Goal: Task Accomplishment & Management: Manage account settings

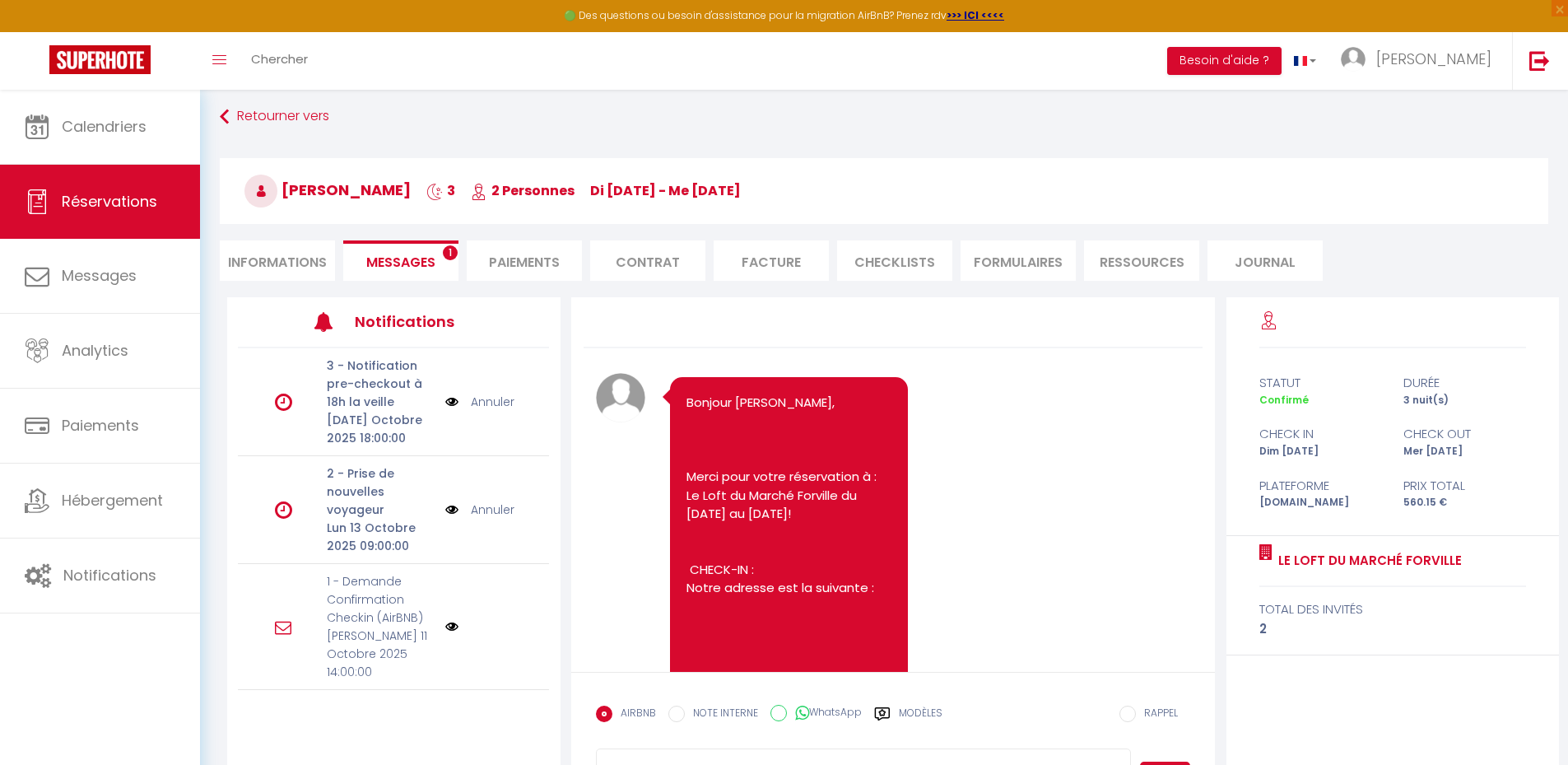
scroll to position [2313, 0]
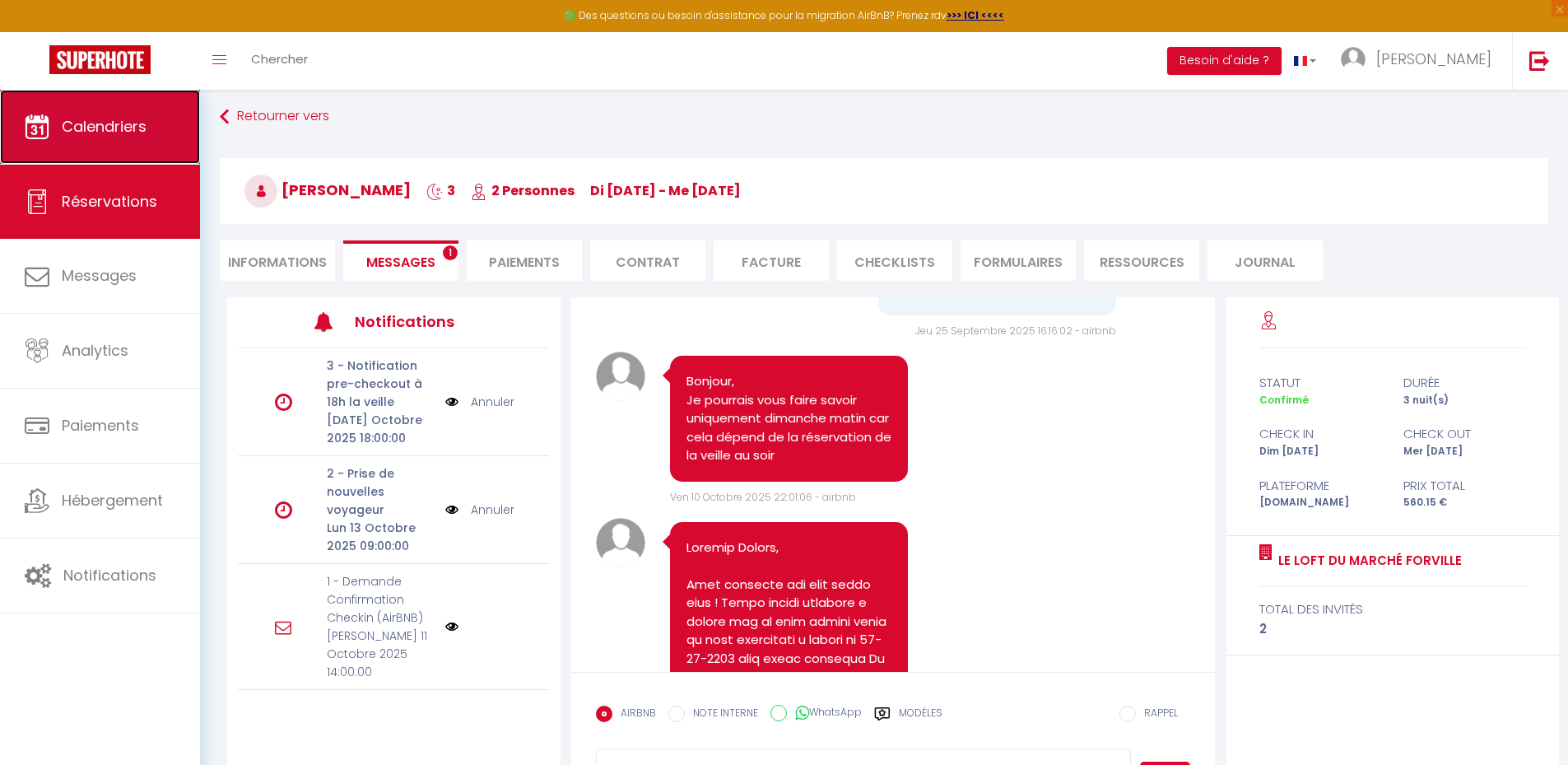
click at [133, 114] on link "Calendriers" at bounding box center [99, 126] width 200 height 74
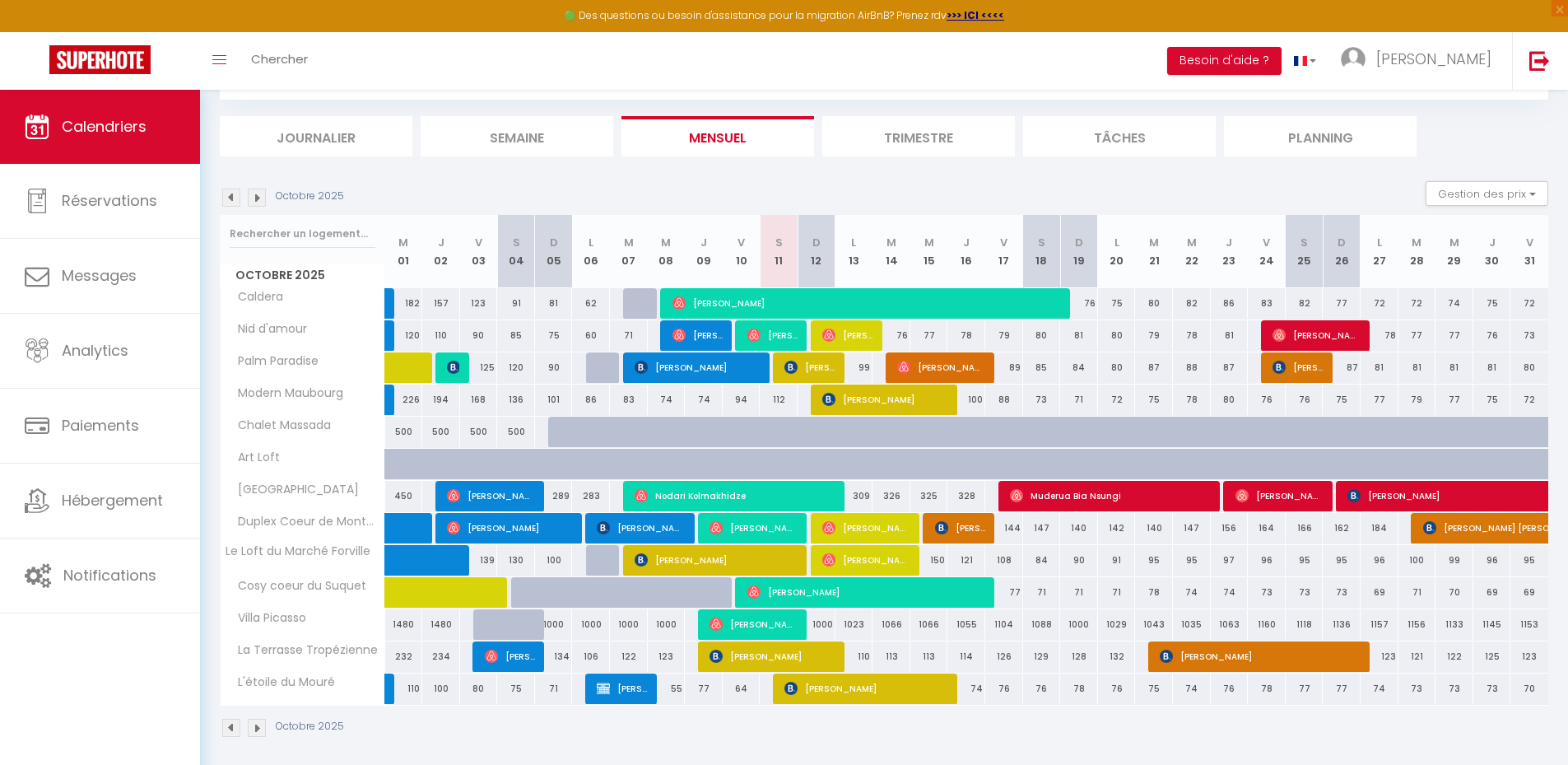
scroll to position [97, 0]
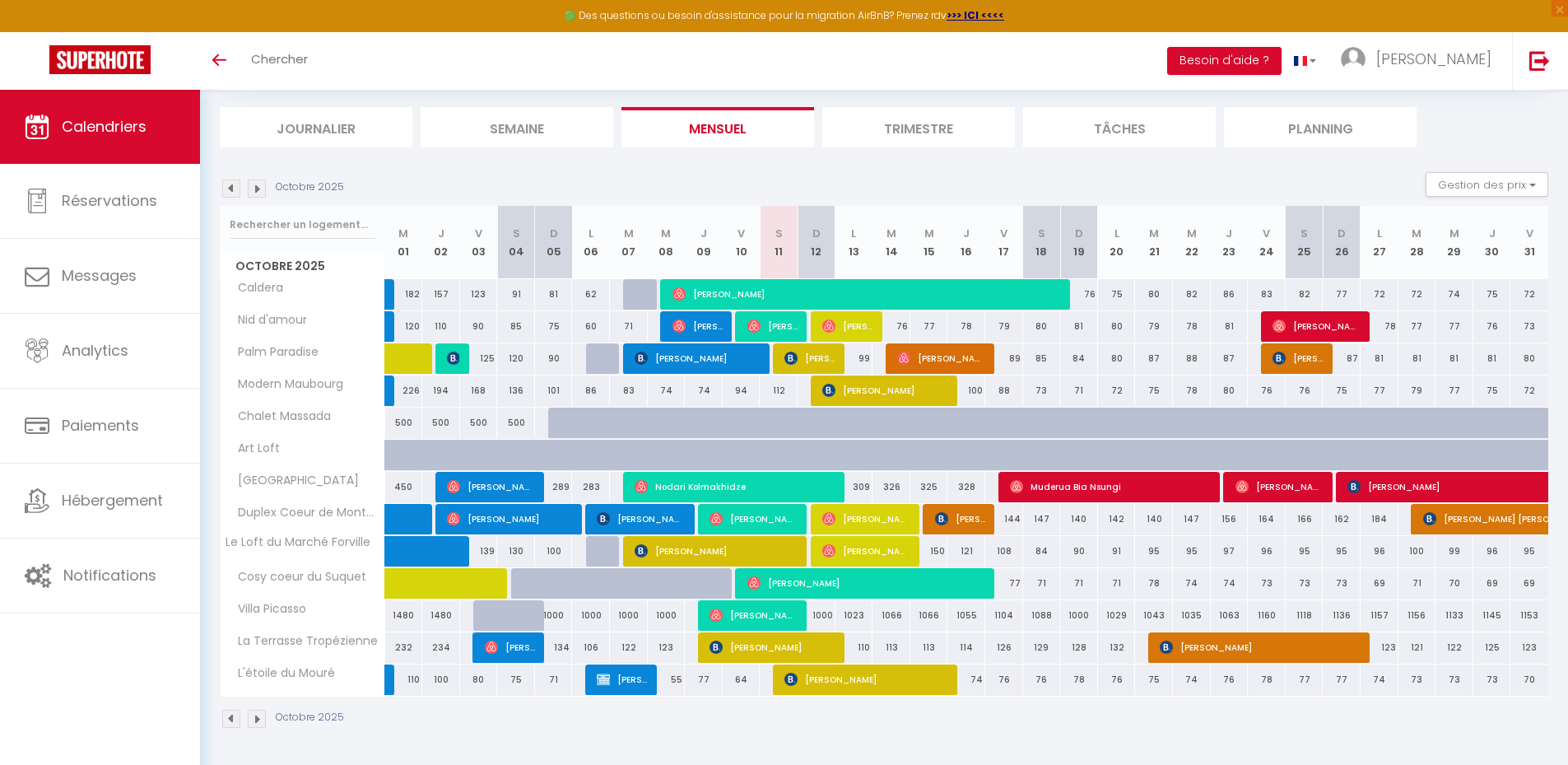
scroll to position [97, 0]
click at [865, 548] on span "[PERSON_NAME]" at bounding box center [866, 550] width 88 height 31
select select "OK"
select select "0"
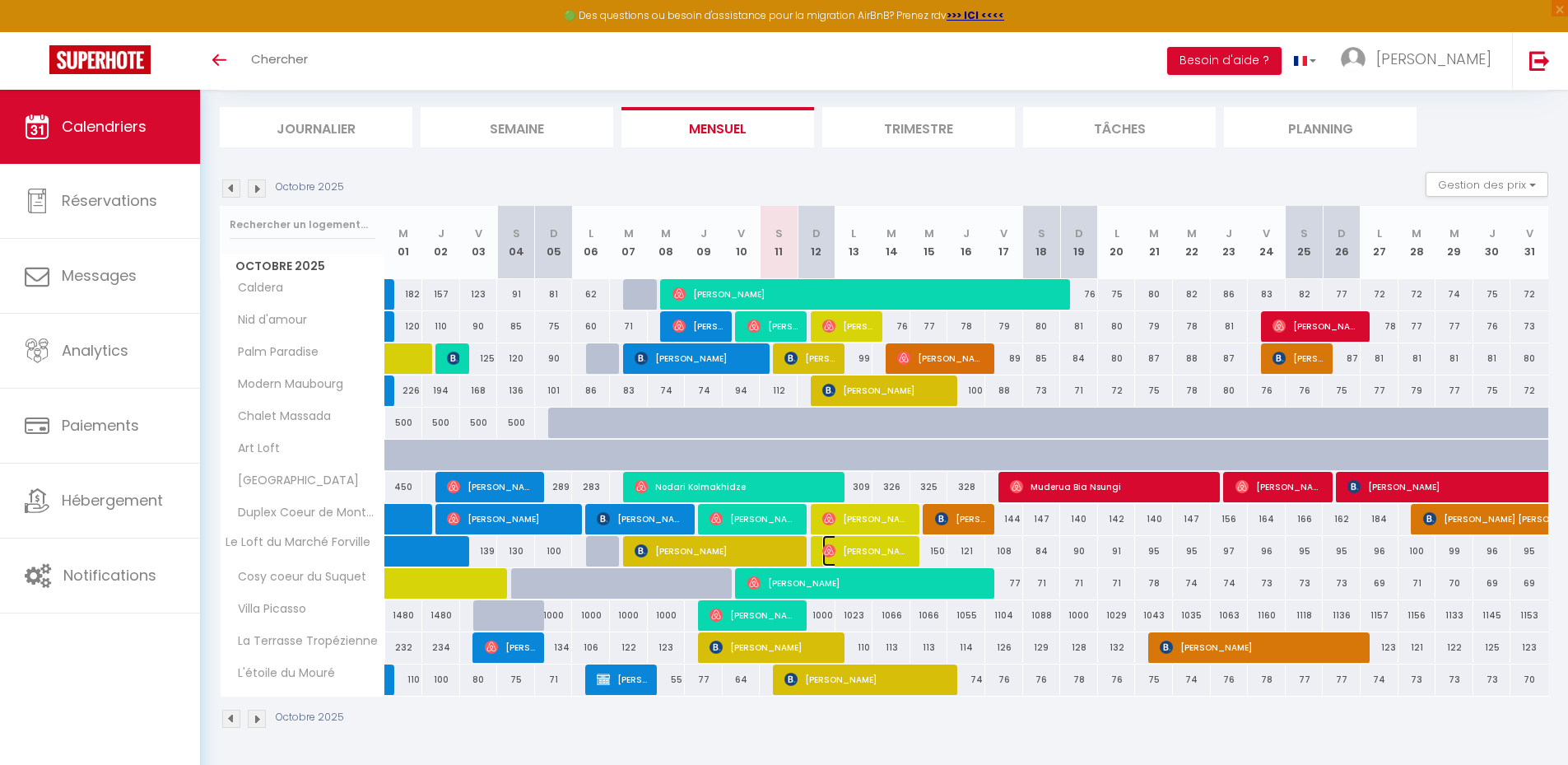
select select "0"
select select "1"
select select
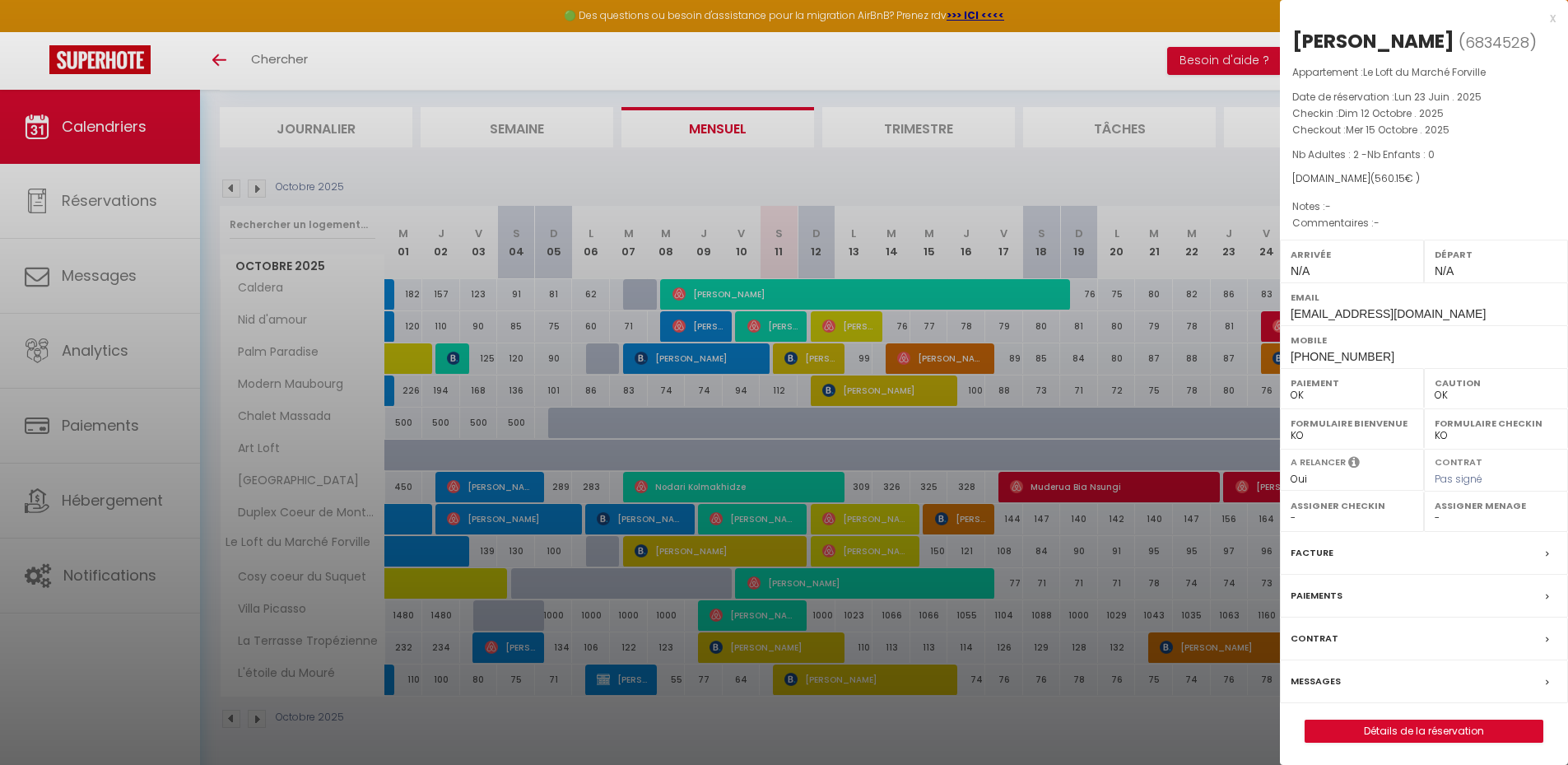
click at [1316, 676] on label "Messages" at bounding box center [1315, 681] width 50 height 17
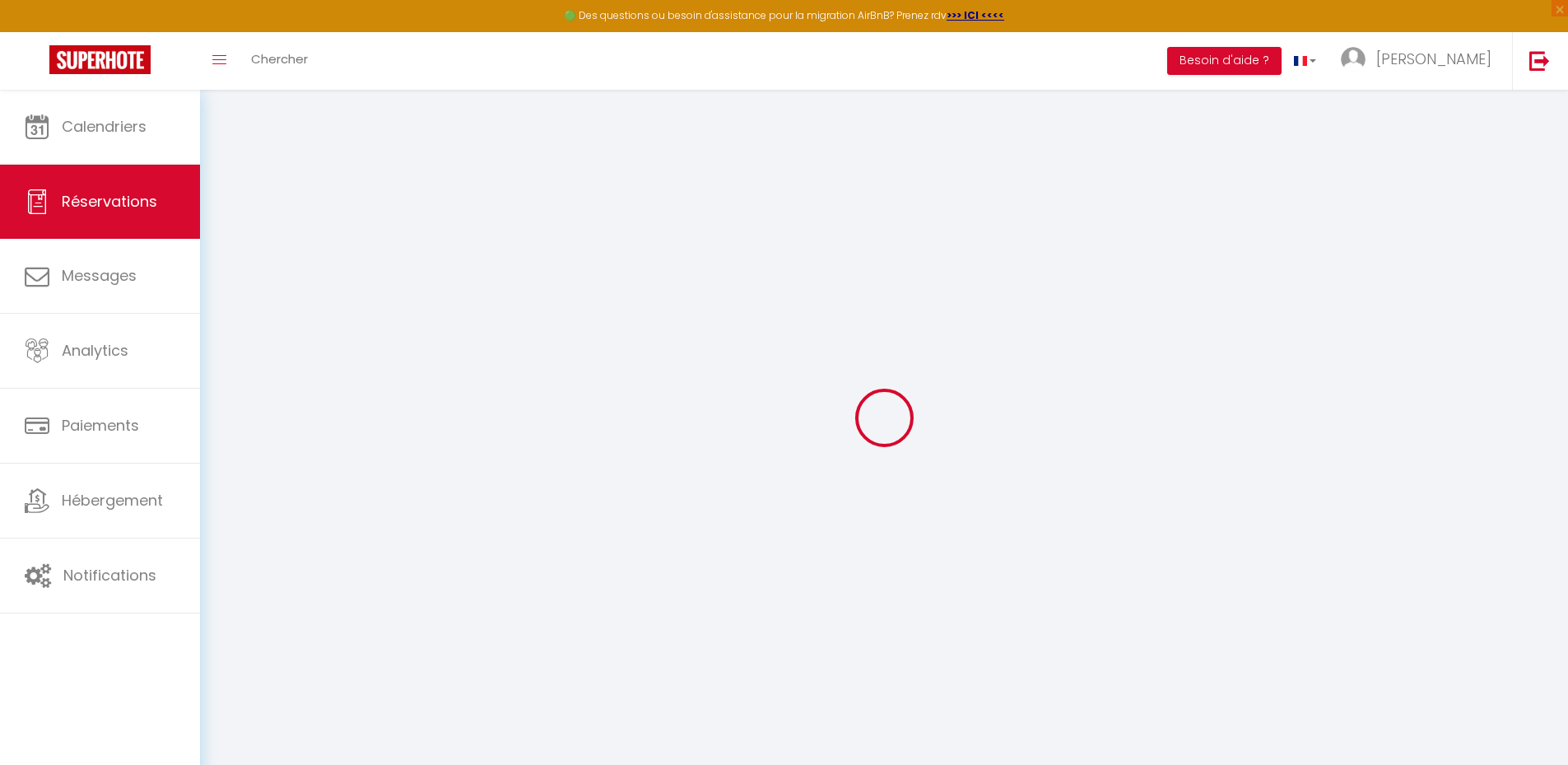
select select
checkbox input "false"
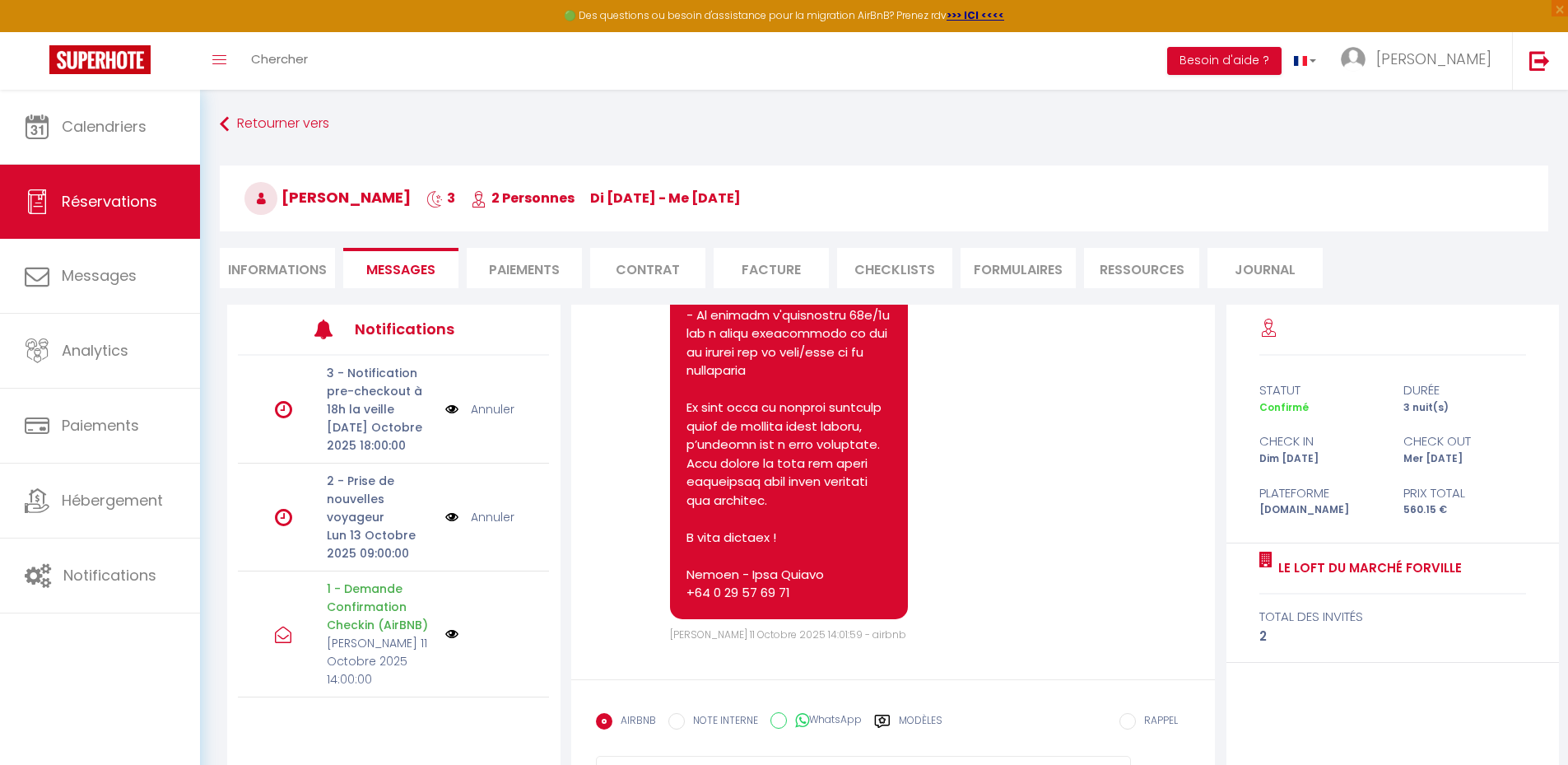
scroll to position [4405, 0]
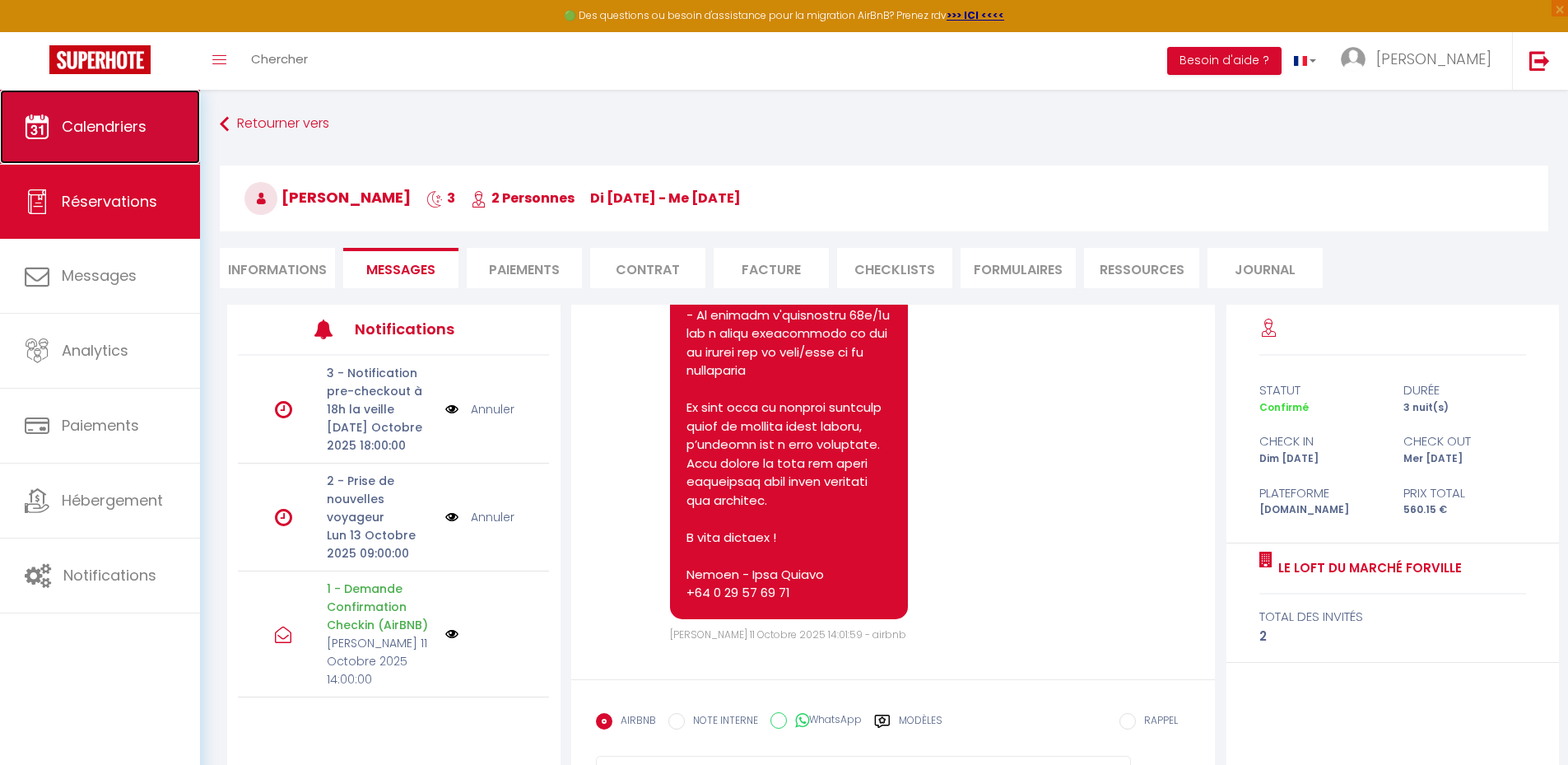
click at [97, 125] on span "Calendriers" at bounding box center [104, 126] width 85 height 21
